Goal: Task Accomplishment & Management: Use online tool/utility

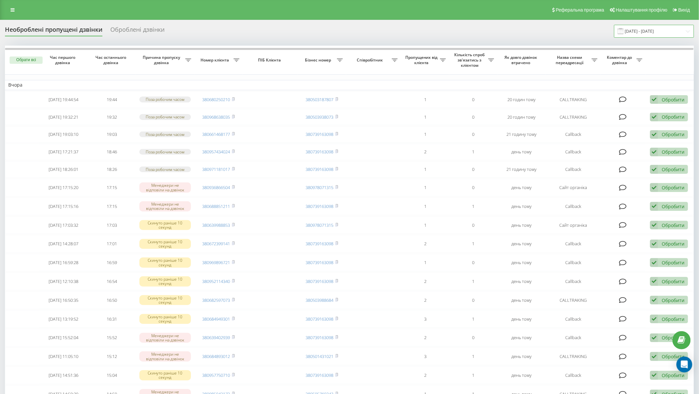
click at [669, 29] on input "18.08.2025 - 18.08.2025" at bounding box center [654, 31] width 80 height 13
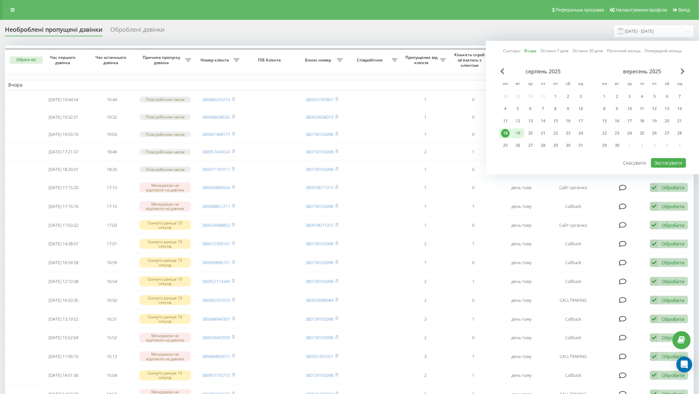
click at [518, 132] on div "19" at bounding box center [518, 133] width 9 height 9
click at [677, 160] on button "Застосувати" at bounding box center [668, 163] width 35 height 10
type input "[DATE] - [DATE]"
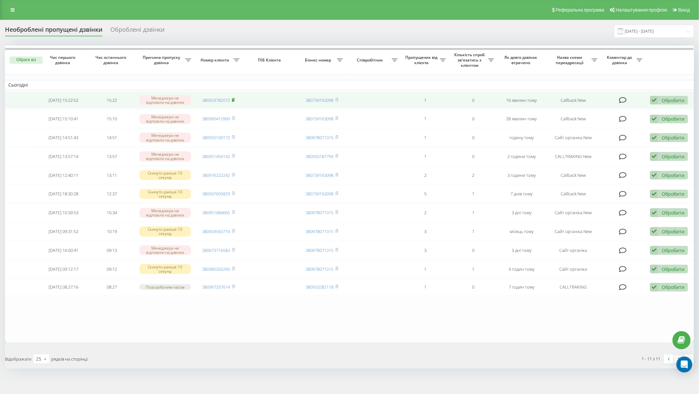
click at [234, 99] on icon at bounding box center [233, 99] width 2 height 3
click at [678, 103] on div "Обробити" at bounding box center [672, 100] width 23 height 6
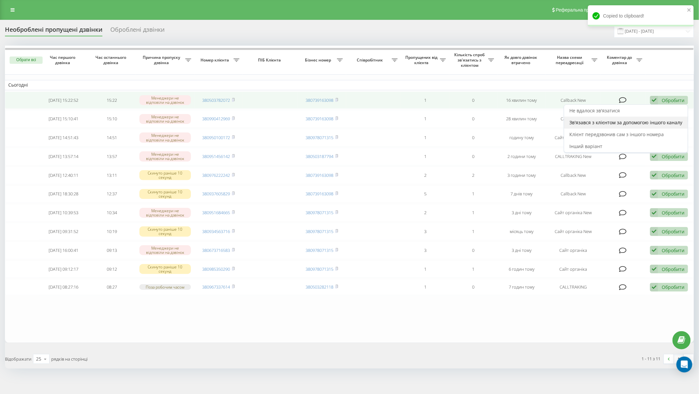
click at [655, 123] on span "Зв'язався з клієнтом за допомогою іншого каналу" at bounding box center [625, 122] width 113 height 6
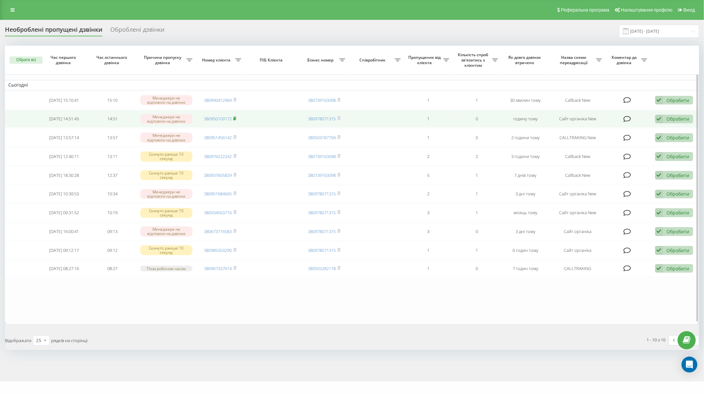
click at [235, 118] on rect at bounding box center [234, 118] width 2 height 3
